Goal: Transaction & Acquisition: Book appointment/travel/reservation

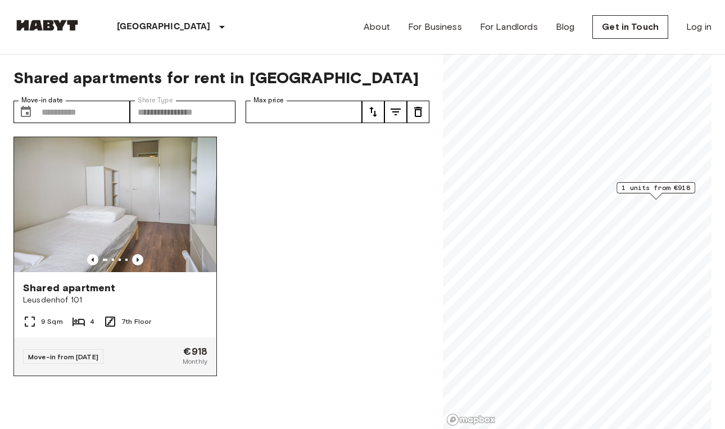
click at [153, 353] on div "Move-in from 02 Oct 25 €918 Monthly" at bounding box center [115, 356] width 202 height 38
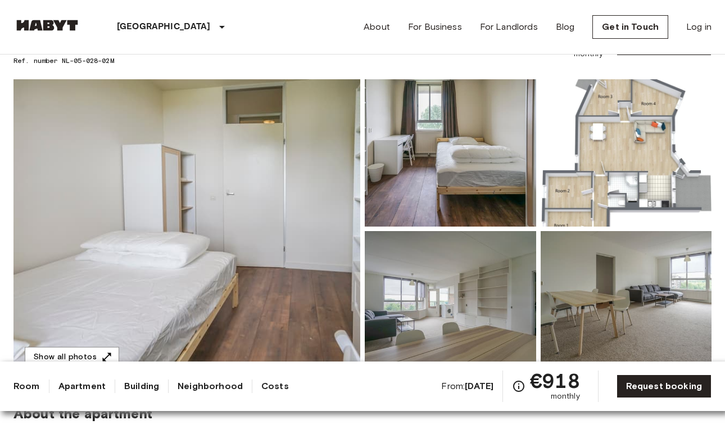
scroll to position [71, 0]
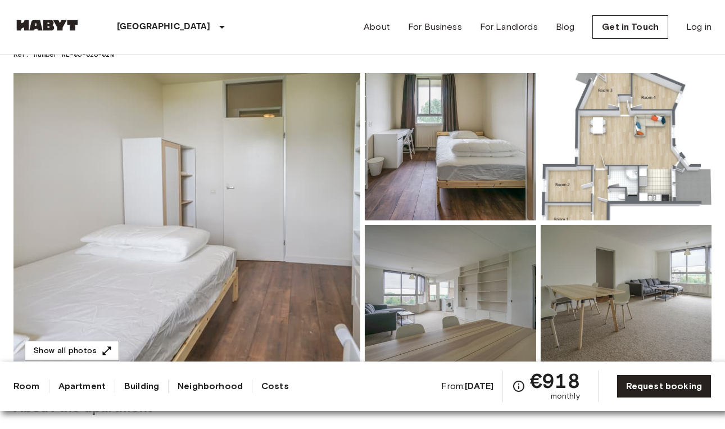
click at [625, 213] on img at bounding box center [626, 146] width 171 height 147
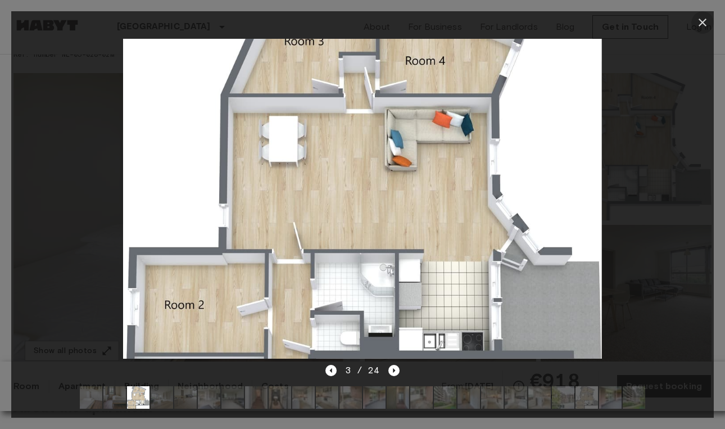
click at [706, 22] on icon "button" at bounding box center [702, 22] width 13 height 13
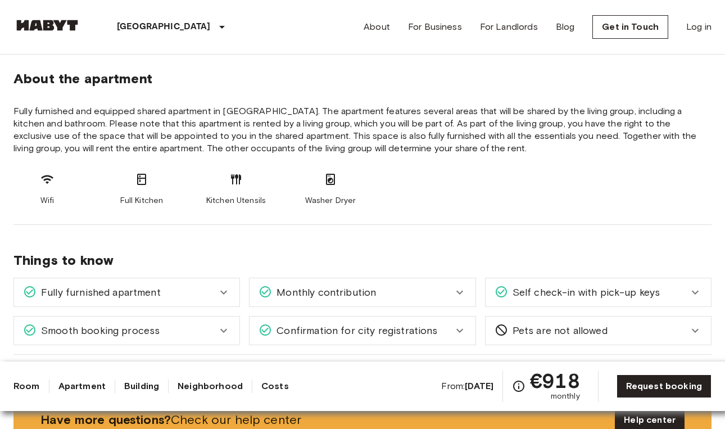
scroll to position [601, 0]
